Goal: Information Seeking & Learning: Learn about a topic

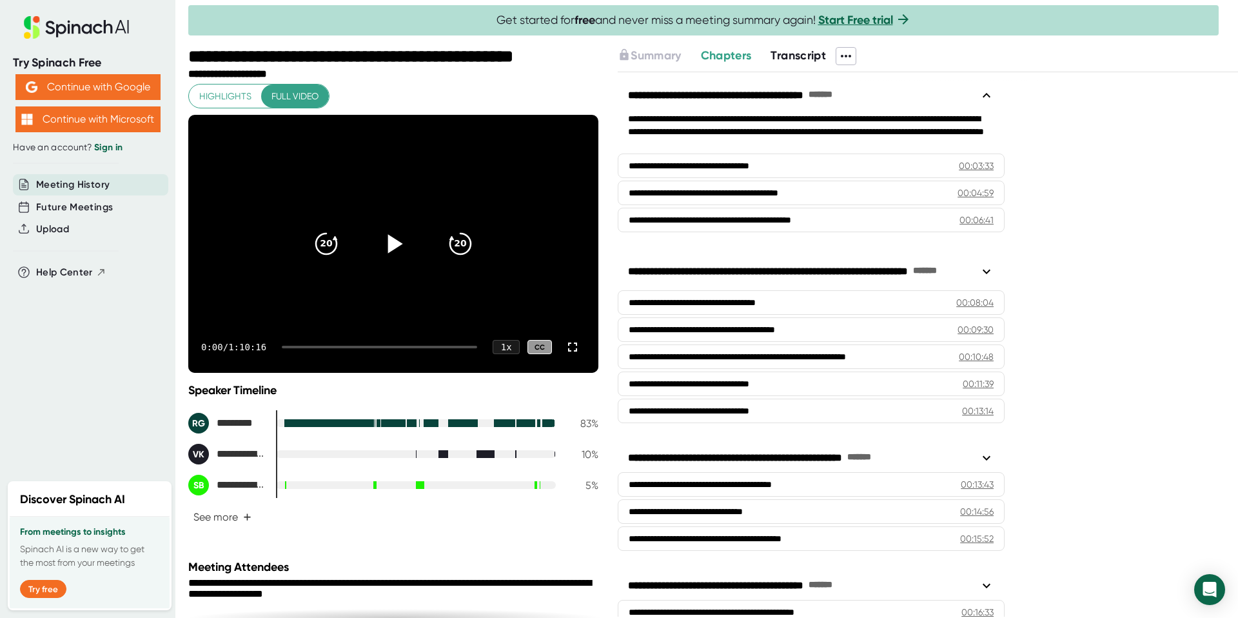
click at [393, 245] on icon at bounding box center [395, 243] width 15 height 19
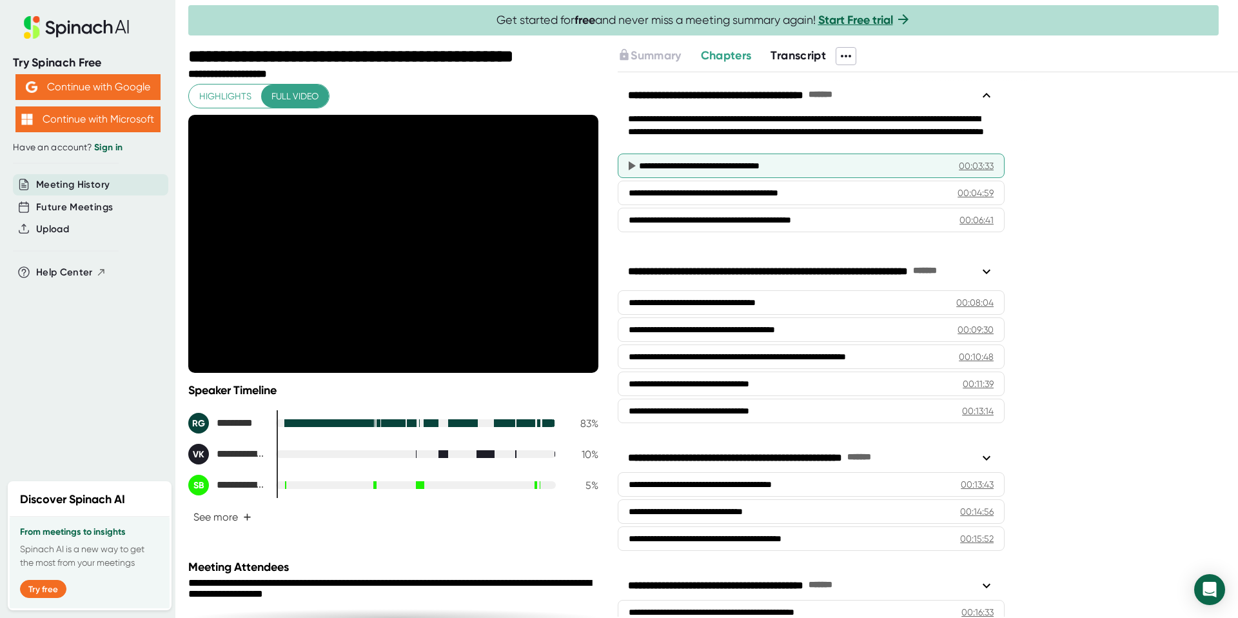
click at [730, 166] on div "**********" at bounding box center [793, 165] width 309 height 13
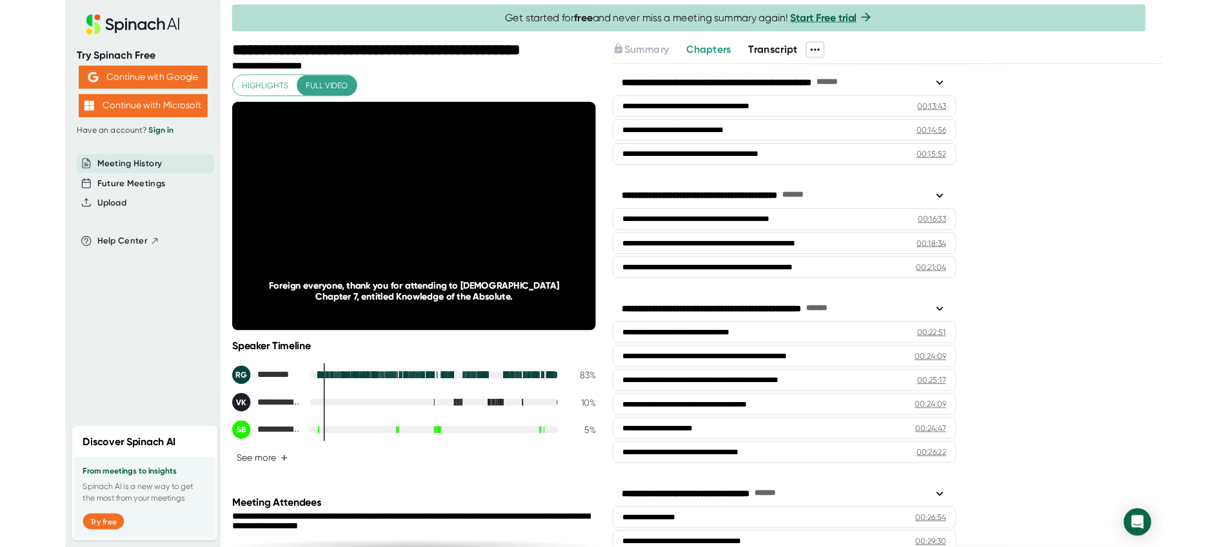
scroll to position [1, 0]
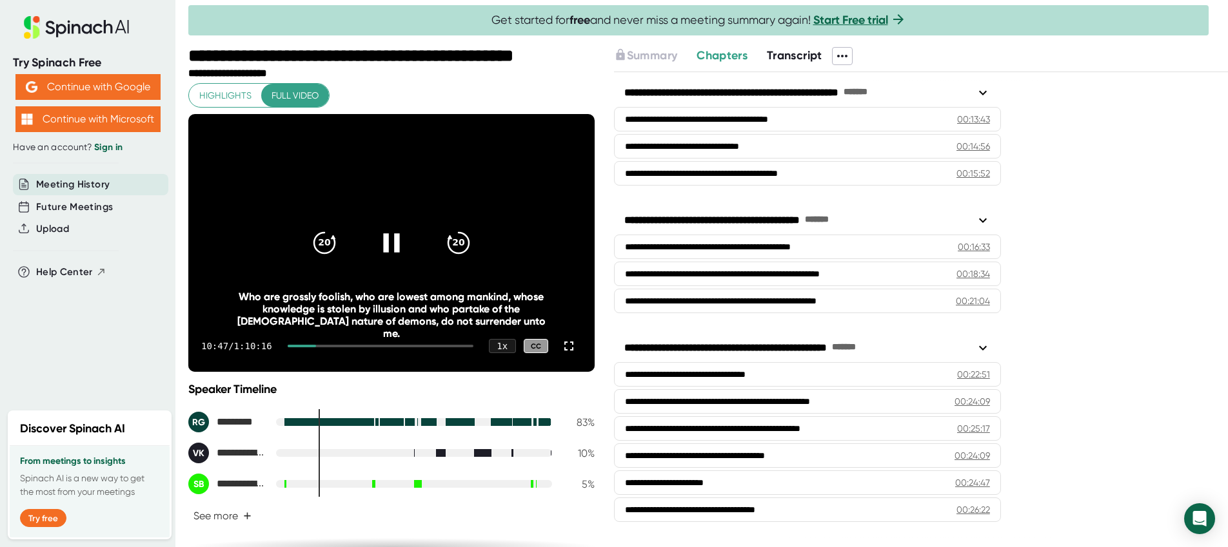
click at [395, 248] on icon at bounding box center [391, 242] width 16 height 19
